Goal: Task Accomplishment & Management: Manage account settings

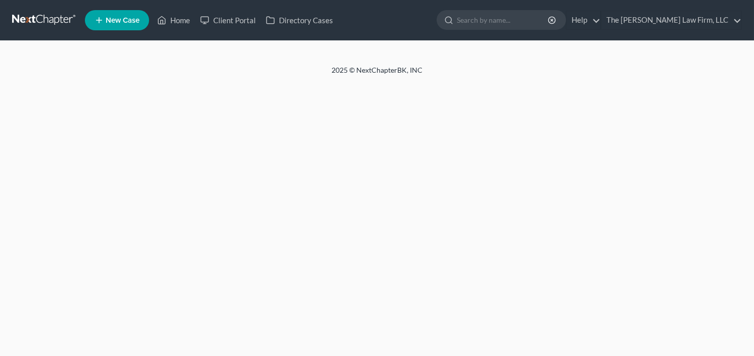
select select "0"
select select "5"
